Goal: Transaction & Acquisition: Book appointment/travel/reservation

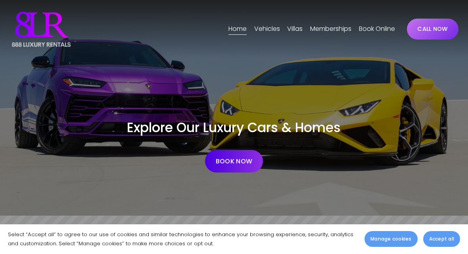
click at [268, 34] on span "Vehicles" at bounding box center [267, 28] width 26 height 11
click at [0, 0] on span "[GEOGRAPHIC_DATA]" at bounding box center [0, 0] width 0 height 0
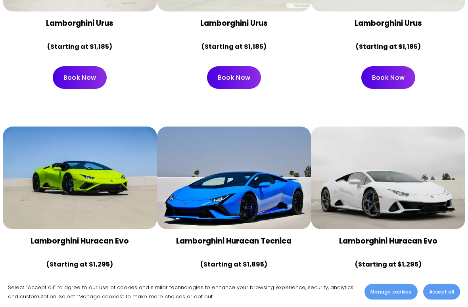
scroll to position [482, 0]
click at [48, 235] on strong "Lamborghini Huracan Evo" at bounding box center [80, 240] width 98 height 11
click at [52, 143] on div at bounding box center [80, 177] width 154 height 103
click at [80, 164] on div at bounding box center [80, 177] width 154 height 103
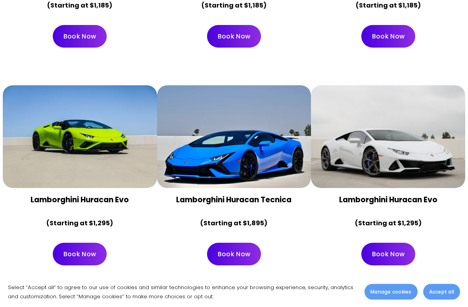
scroll to position [554, 0]
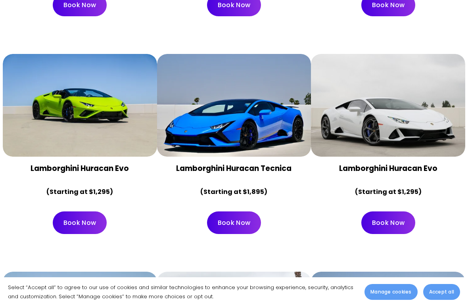
click at [65, 163] on div "Lamborghini Huracan Evo (Starting at $1,295)" at bounding box center [80, 180] width 141 height 34
click at [59, 211] on link "Book Now" at bounding box center [80, 222] width 54 height 23
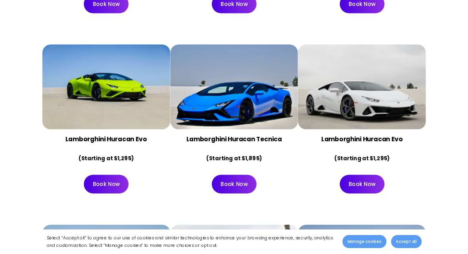
scroll to position [576, 0]
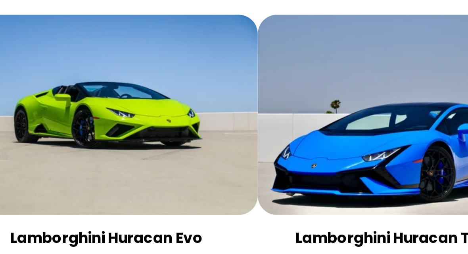
click at [21, 57] on div at bounding box center [80, 83] width 154 height 103
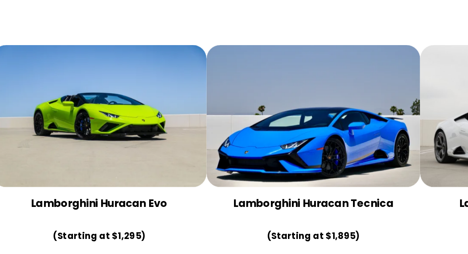
scroll to position [568, 0]
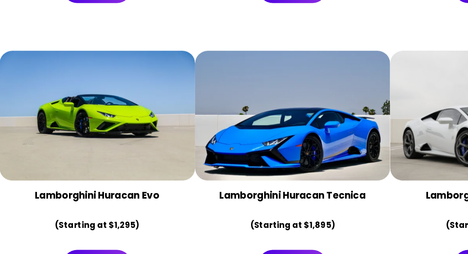
click at [55, 63] on div at bounding box center [80, 91] width 154 height 103
click at [40, 48] on div at bounding box center [80, 91] width 154 height 103
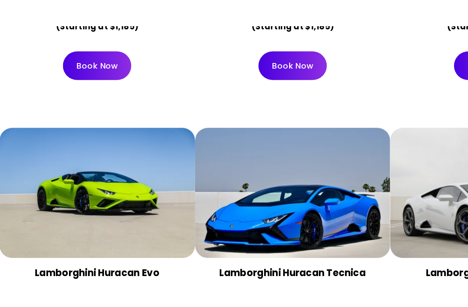
scroll to position [527, 0]
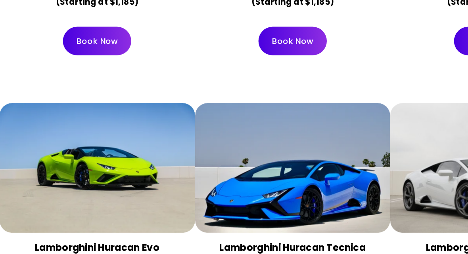
click at [37, 190] on strong "Lamborghini Huracan Evo" at bounding box center [80, 195] width 98 height 11
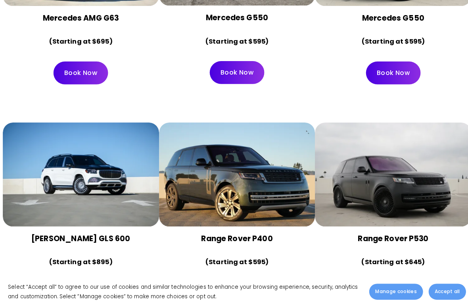
scroll to position [2096, 0]
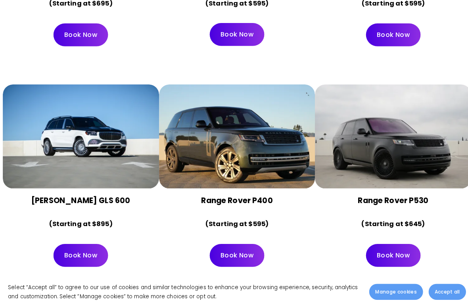
click at [351, 115] on div at bounding box center [388, 138] width 154 height 103
click at [360, 115] on div at bounding box center [388, 138] width 154 height 103
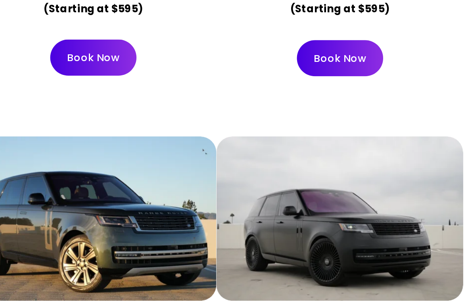
click at [311, 87] on div at bounding box center [388, 138] width 154 height 103
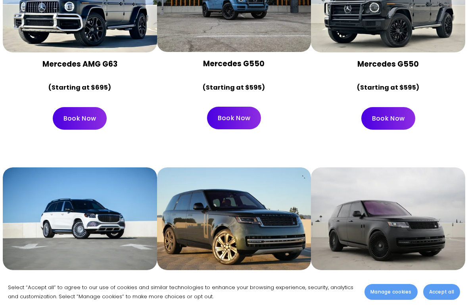
click at [370, 254] on div "Range Rover P530 (Starting at $645)" at bounding box center [388, 294] width 154 height 48
click at [364, 254] on strong "Range Rover P530" at bounding box center [388, 281] width 70 height 11
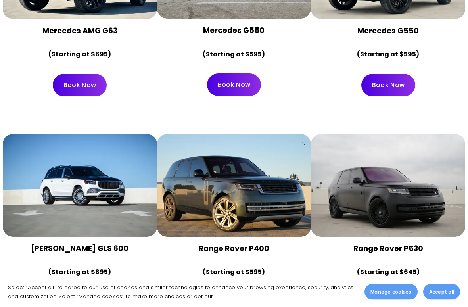
scroll to position [2069, 0]
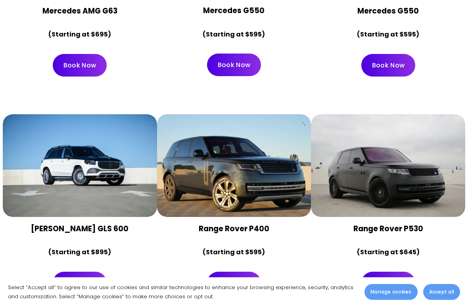
click at [381, 254] on link "Book Now" at bounding box center [388, 283] width 54 height 23
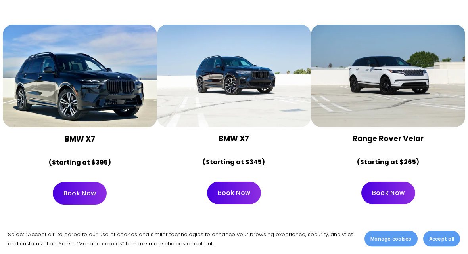
scroll to position [3341, 0]
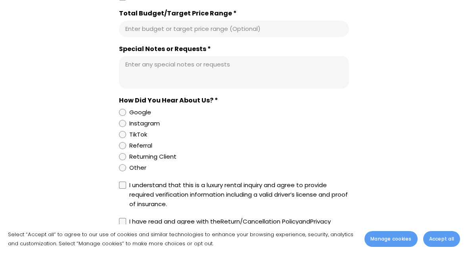
scroll to position [717, 0]
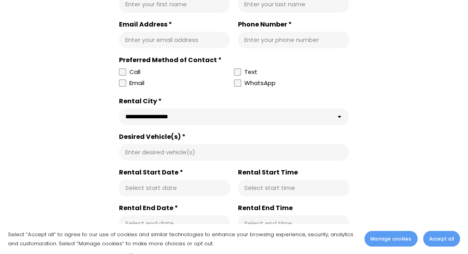
scroll to position [207, 0]
